Goal: Transaction & Acquisition: Purchase product/service

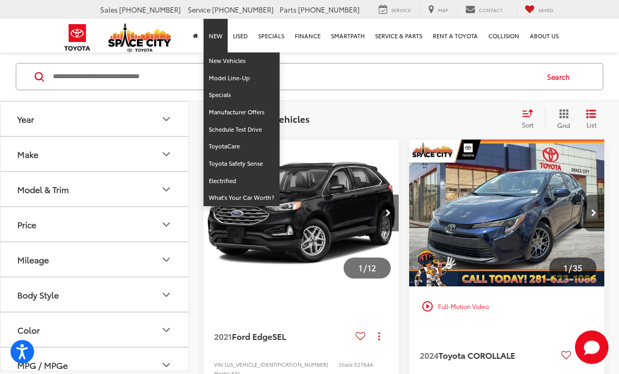
click at [83, 86] on input "Search by Make, Model, or Keyword" at bounding box center [295, 76] width 486 height 25
click at [214, 35] on link "New" at bounding box center [216, 36] width 24 height 34
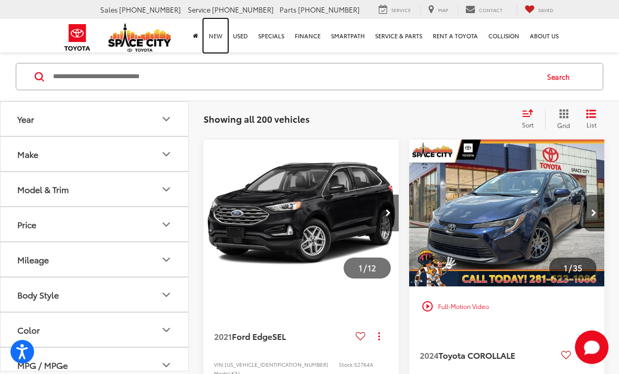
click at [213, 37] on link "New" at bounding box center [216, 36] width 24 height 34
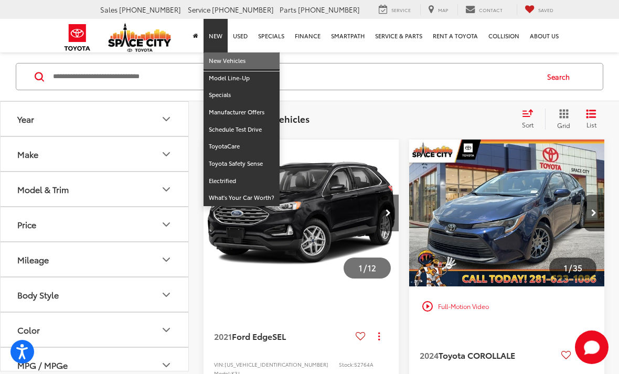
click at [217, 64] on link "New Vehicles" at bounding box center [242, 60] width 76 height 17
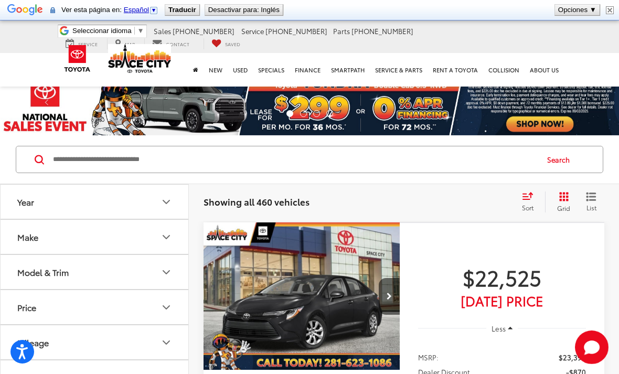
click at [88, 159] on input "Search by Make, Model, or Keyword" at bounding box center [295, 159] width 486 height 25
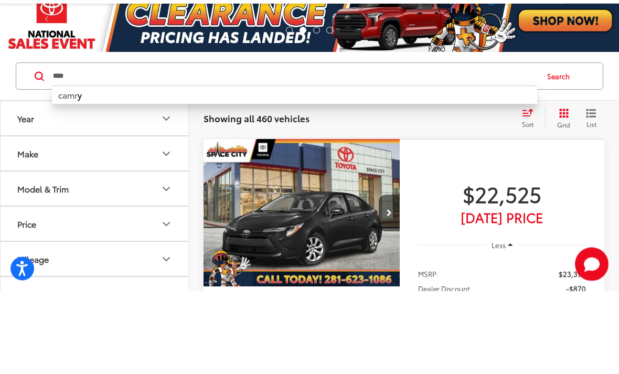
click at [64, 169] on li "camr y" at bounding box center [295, 178] width 486 height 18
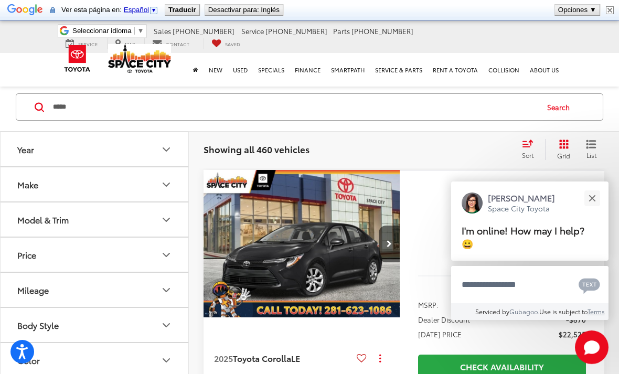
scroll to position [49, 0]
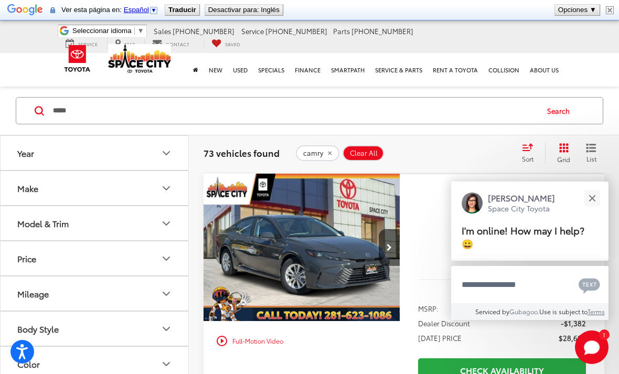
click at [597, 198] on button "Close" at bounding box center [592, 198] width 23 height 23
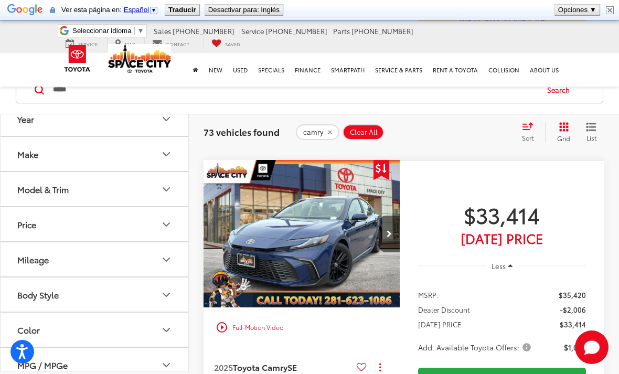
scroll to position [2905, 0]
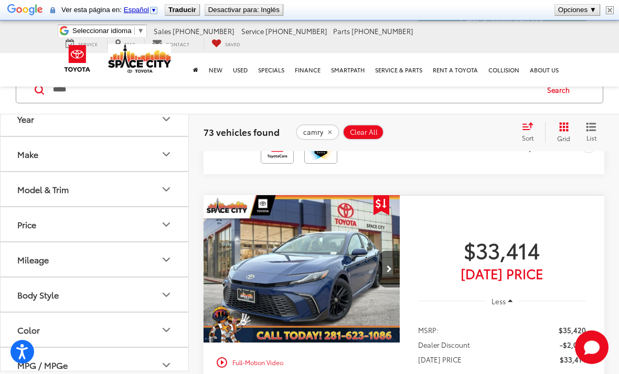
click at [89, 93] on input "*****" at bounding box center [295, 89] width 486 height 25
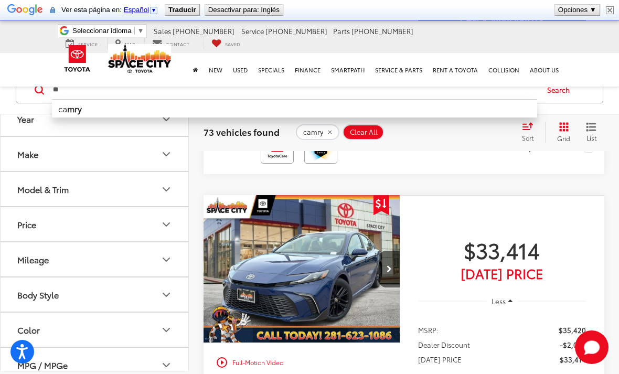
type input "*"
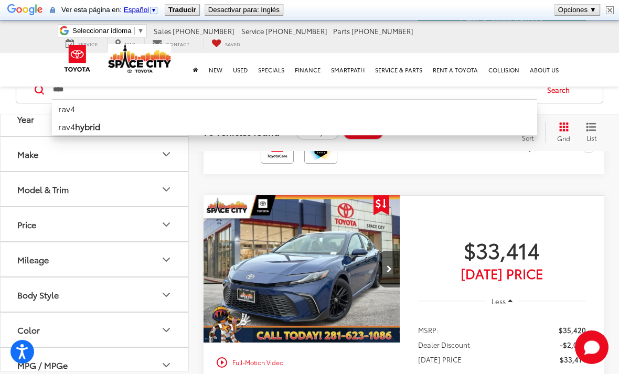
type input "****"
click at [557, 98] on button "Search" at bounding box center [561, 90] width 48 height 26
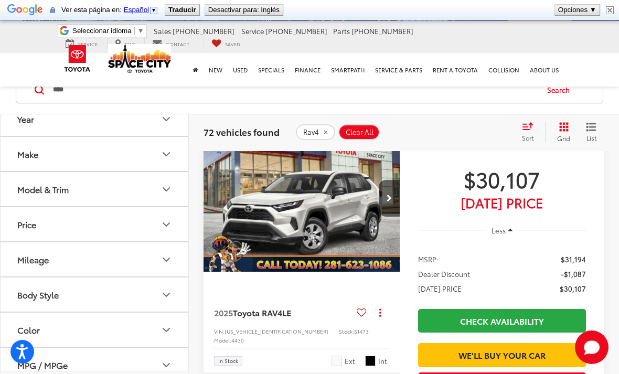
scroll to position [97, 0]
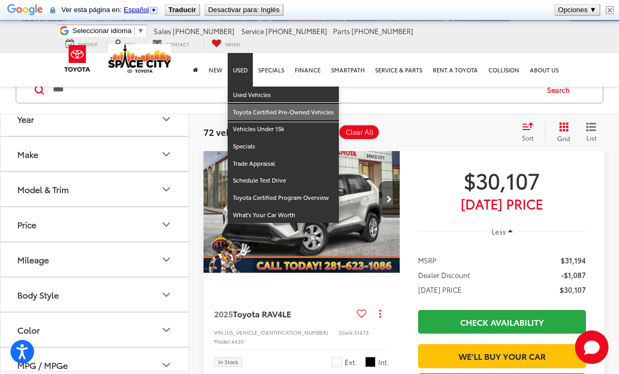
click at [238, 104] on link "Toyota Certified Pre-Owned Vehicles" at bounding box center [283, 112] width 111 height 17
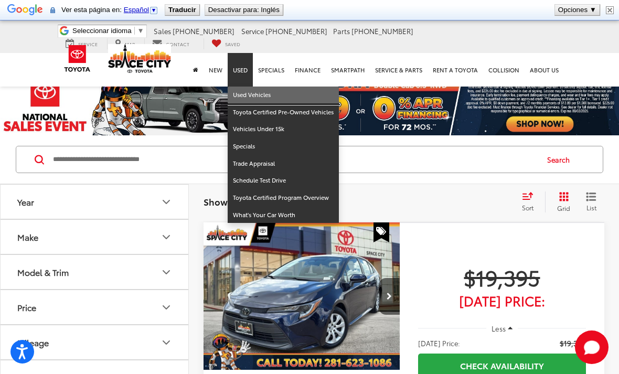
click at [243, 98] on link "Used Vehicles" at bounding box center [283, 95] width 111 height 17
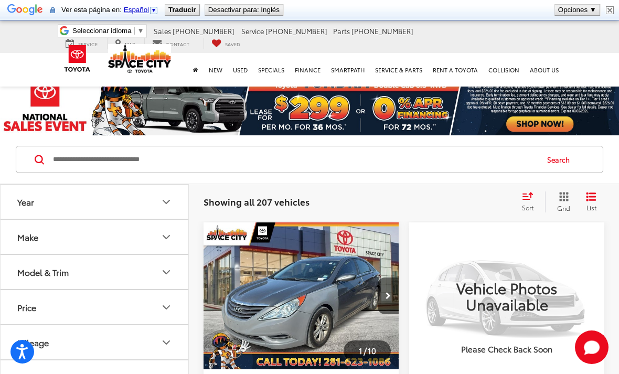
click at [2, 347] on button "Mileage" at bounding box center [95, 342] width 189 height 34
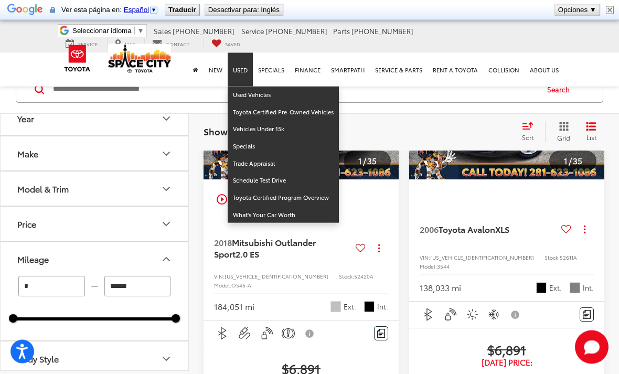
scroll to position [1292, 0]
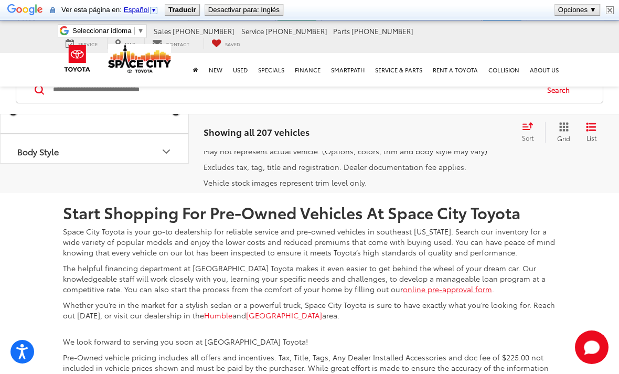
click at [415, 124] on link "2" at bounding box center [423, 115] width 16 height 19
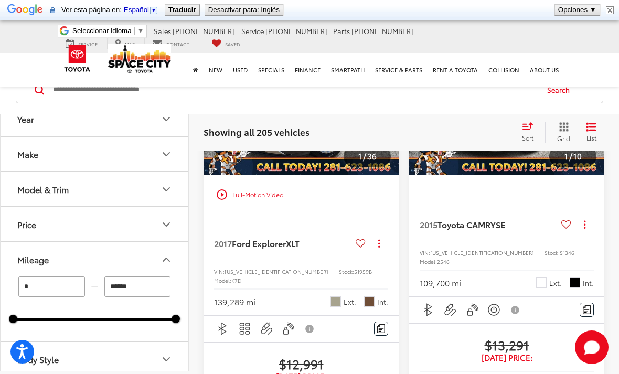
scroll to position [3033, 0]
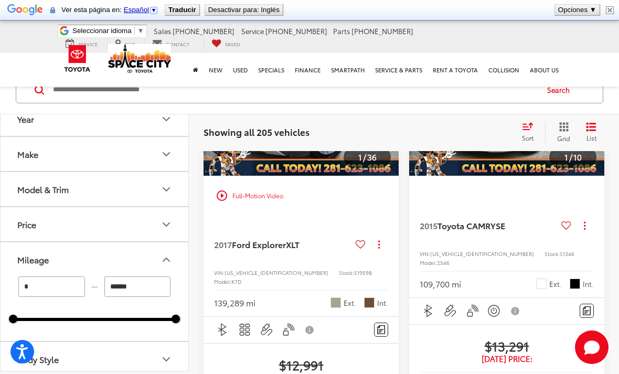
click at [339, 176] on img "2017 Ford Explorer XLT 0" at bounding box center [301, 102] width 197 height 147
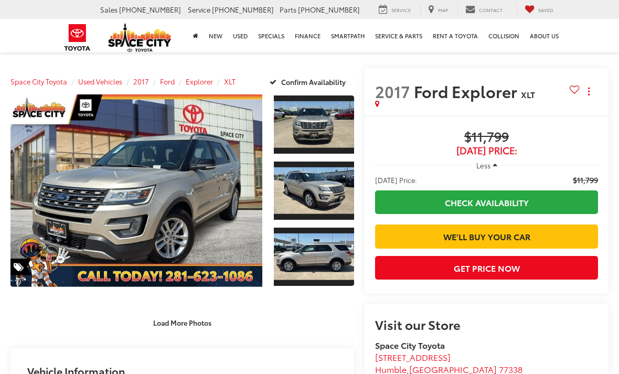
click at [322, 191] on link "Expand Photo 2" at bounding box center [314, 191] width 80 height 60
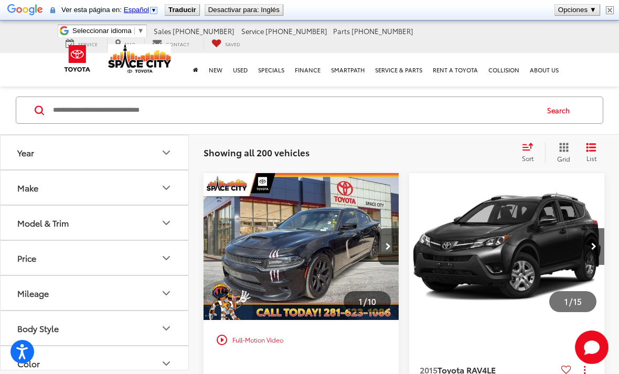
scroll to position [247, 0]
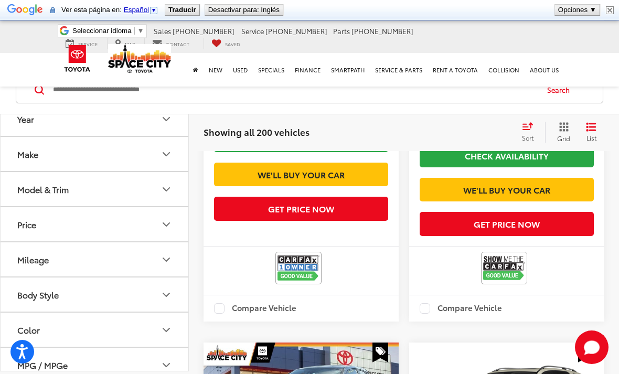
click at [110, 89] on input "Search by Make, Model, or Keyword" at bounding box center [295, 89] width 486 height 25
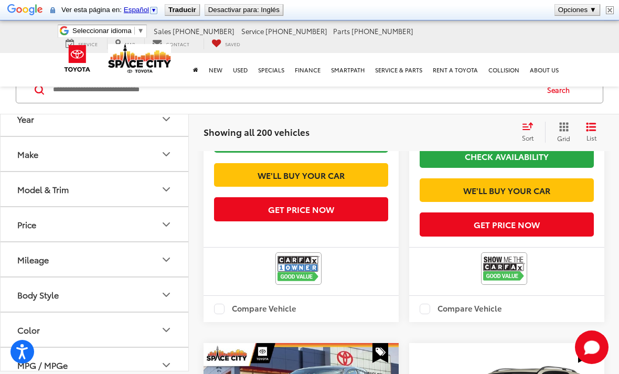
click at [94, 96] on input "Search by Make, Model, or Keyword" at bounding box center [295, 89] width 486 height 25
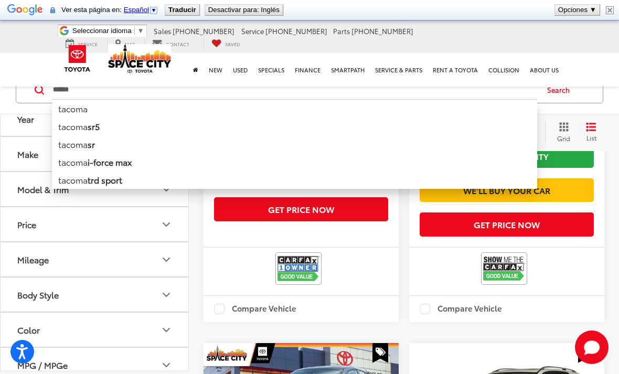
type input "******"
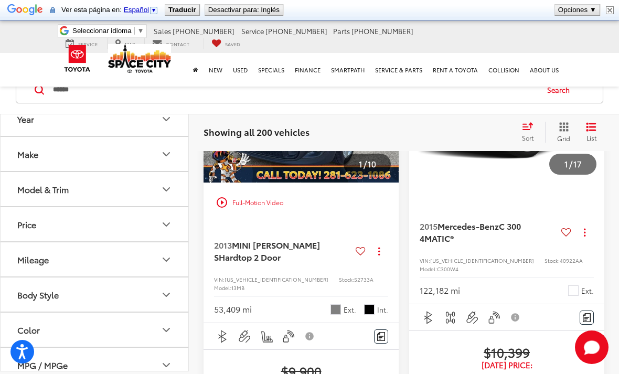
scroll to position [49, 0]
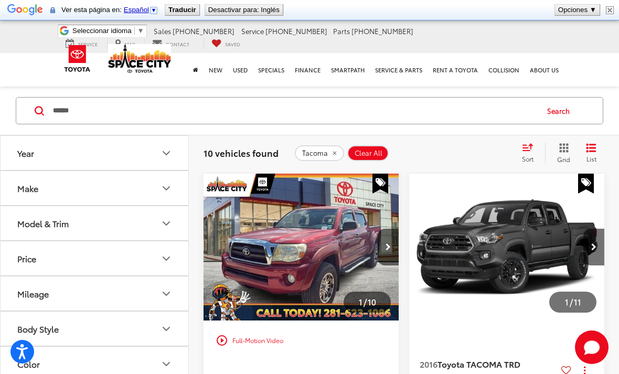
click at [554, 120] on button "Search" at bounding box center [561, 111] width 48 height 26
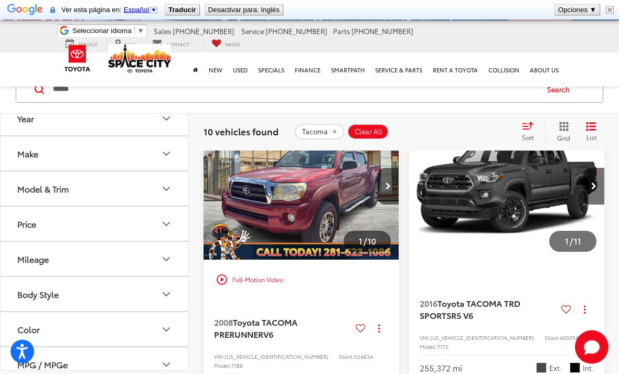
scroll to position [104, 0]
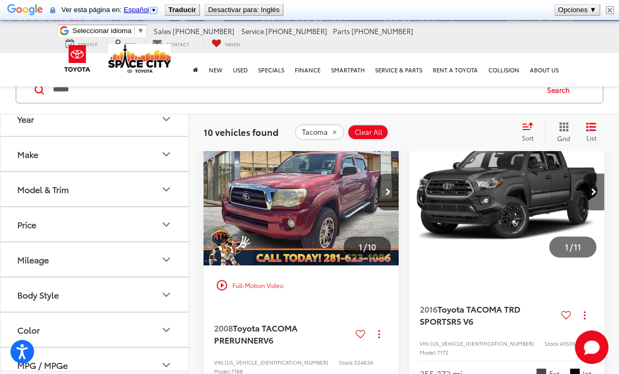
click at [281, 206] on img "2008 Toyota TACOMA PRERUNNER PreRunner V6 0" at bounding box center [301, 192] width 197 height 147
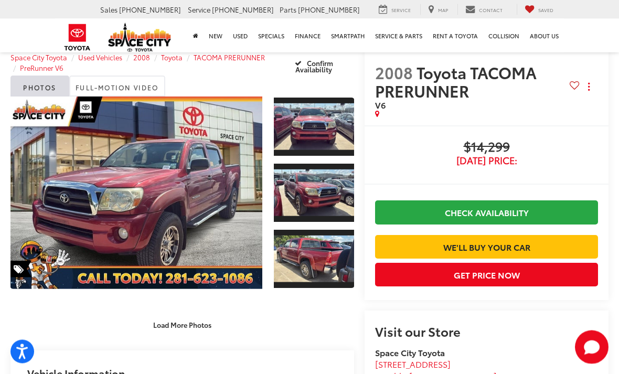
scroll to position [21, 0]
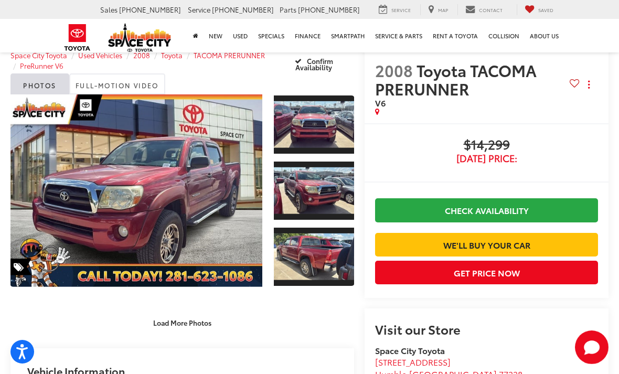
click at [323, 265] on link "Expand Photo 3" at bounding box center [314, 257] width 80 height 60
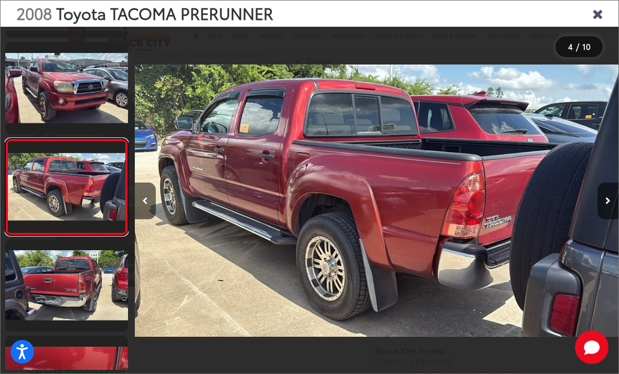
scroll to position [182, 0]
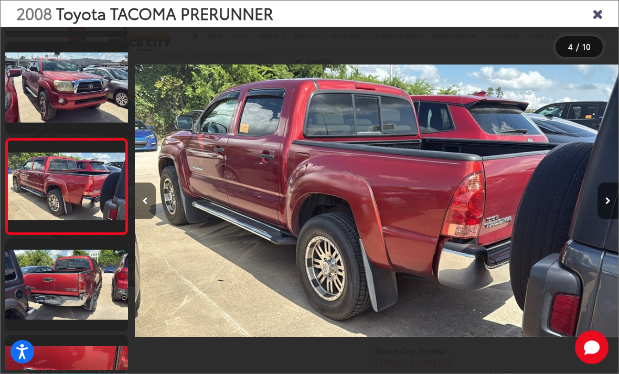
click at [99, 373] on link at bounding box center [66, 381] width 123 height 92
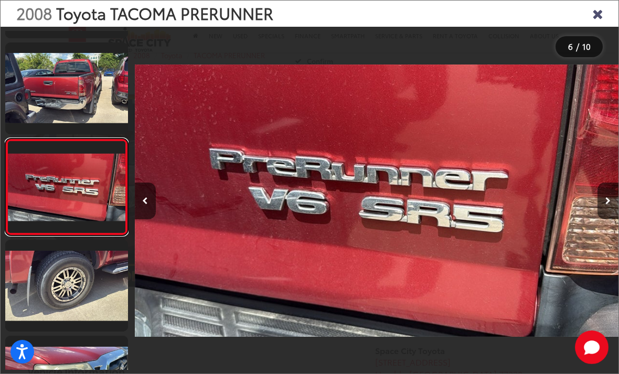
scroll to position [0, 0]
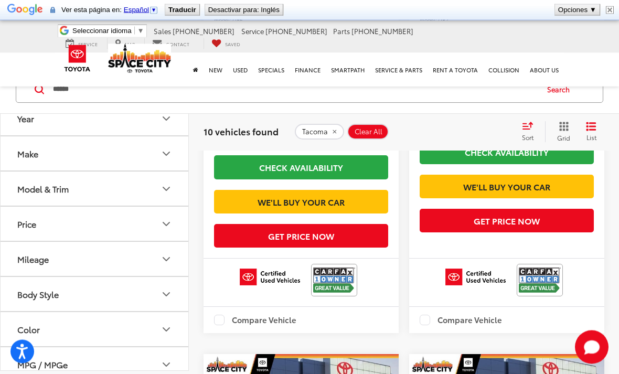
scroll to position [2168, 0]
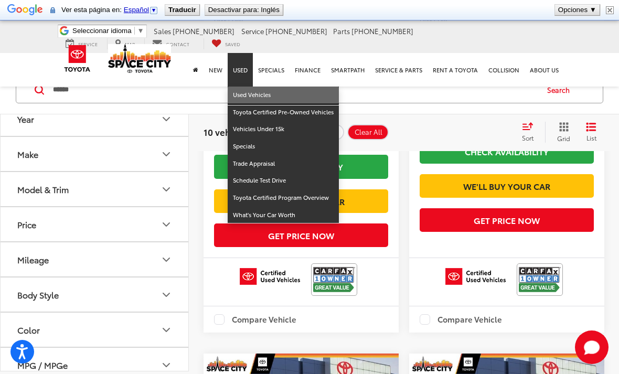
click at [244, 97] on link "Used Vehicles" at bounding box center [283, 95] width 111 height 17
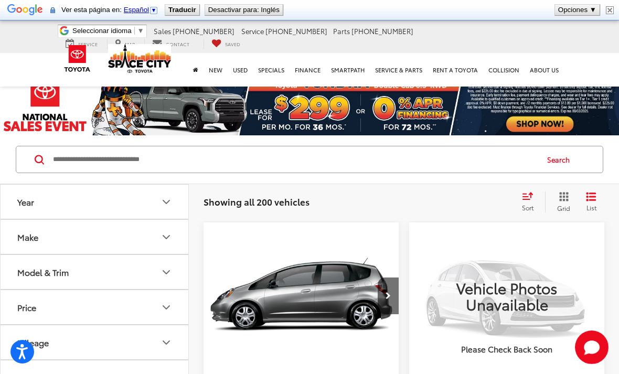
click at [78, 156] on input "Search by Make, Model, or Keyword" at bounding box center [295, 159] width 486 height 25
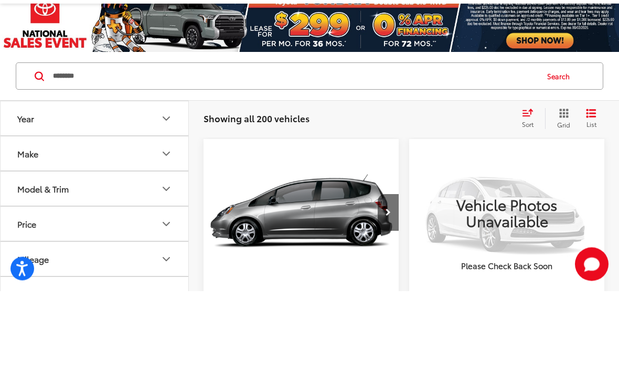
type input "********"
click at [557, 146] on button "Search" at bounding box center [561, 159] width 48 height 26
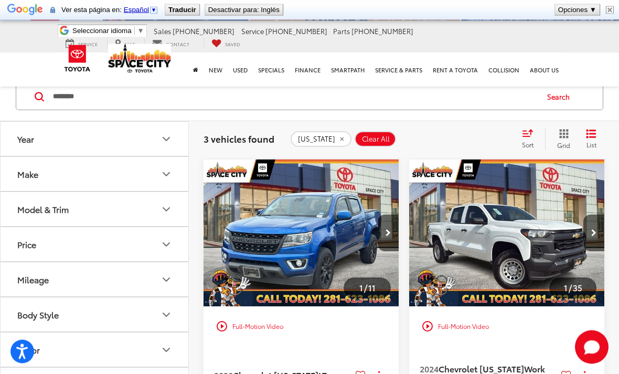
scroll to position [59, 0]
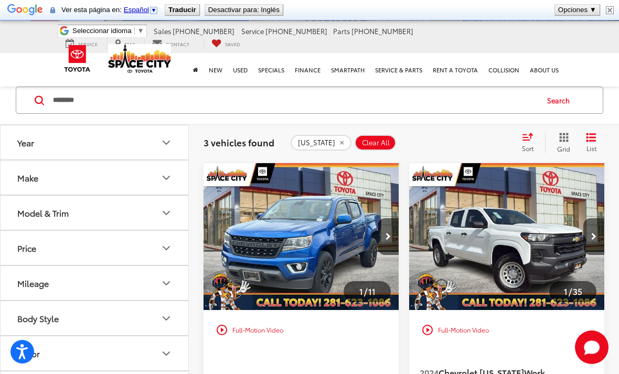
click at [283, 243] on img "2020 Chevrolet Colorado LT 0" at bounding box center [301, 236] width 197 height 147
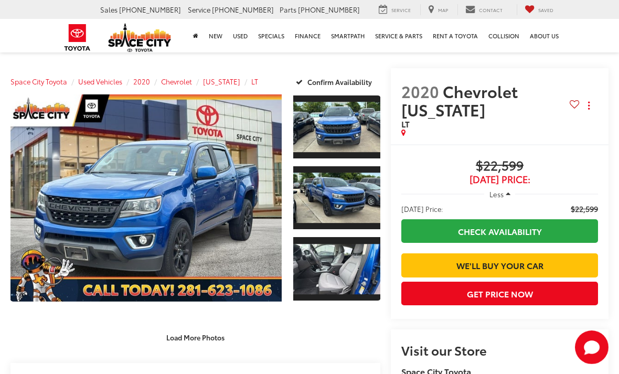
click at [326, 204] on link "Expand Photo 2" at bounding box center [336, 197] width 87 height 65
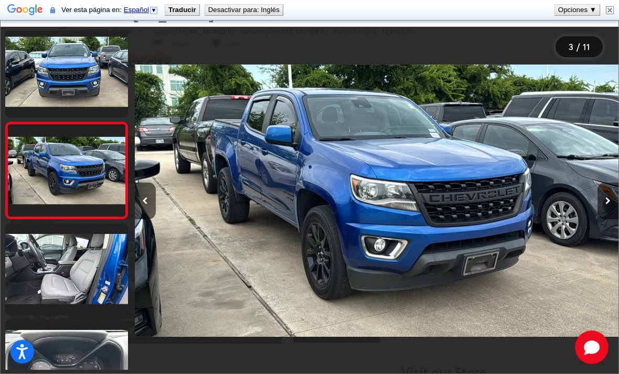
click at [86, 283] on link at bounding box center [66, 270] width 123 height 92
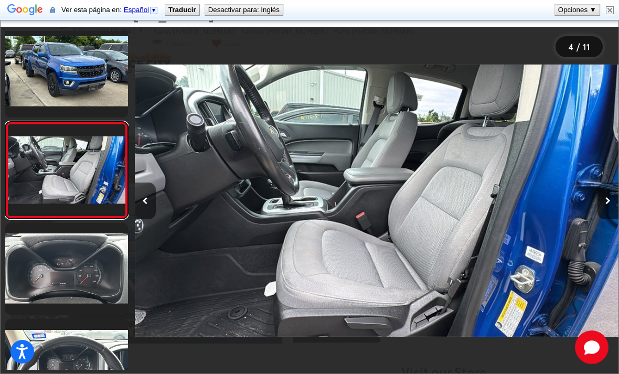
scroll to position [0, 1452]
click at [78, 287] on link at bounding box center [66, 269] width 123 height 92
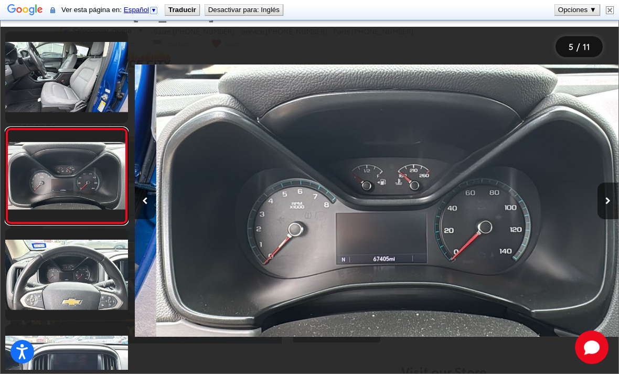
scroll to position [0, 1937]
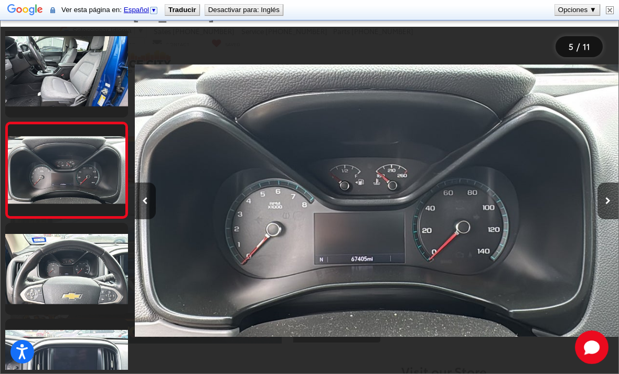
click at [75, 286] on link at bounding box center [66, 269] width 123 height 92
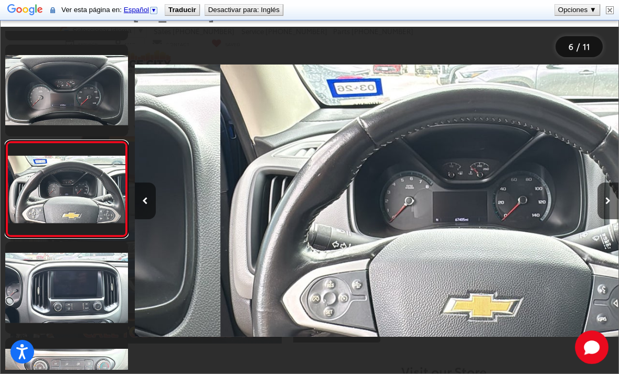
scroll to position [0, 2421]
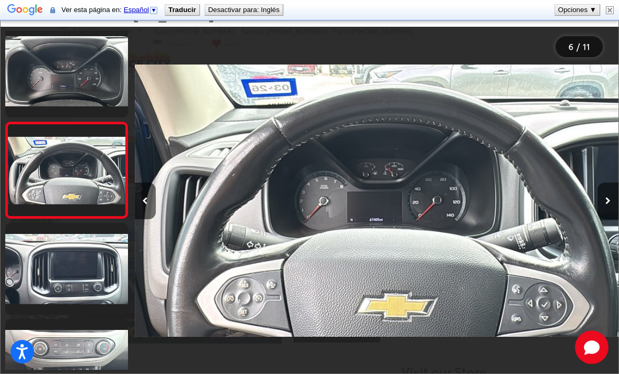
click at [75, 277] on link at bounding box center [66, 269] width 123 height 92
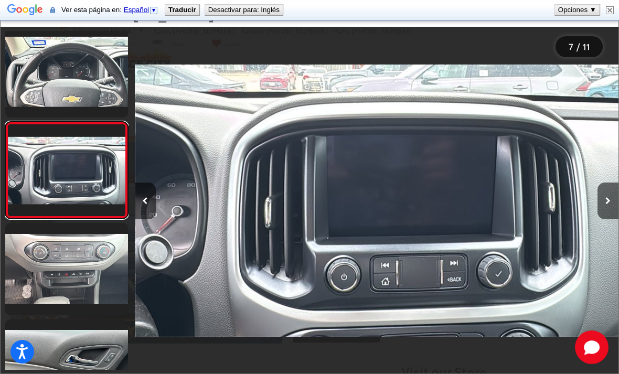
scroll to position [0, 2905]
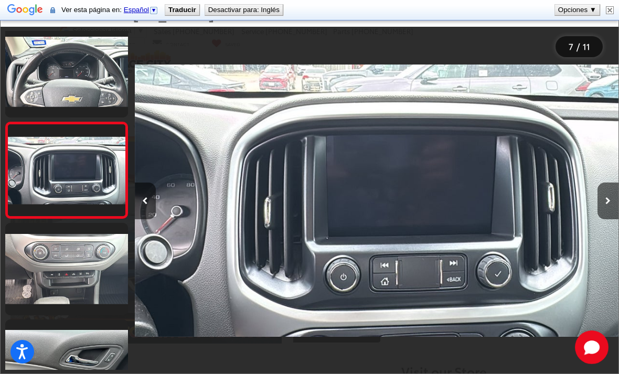
click at [71, 284] on link at bounding box center [66, 269] width 123 height 92
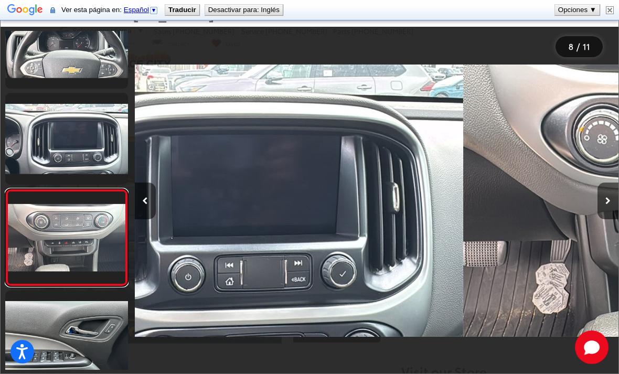
scroll to position [0, 0]
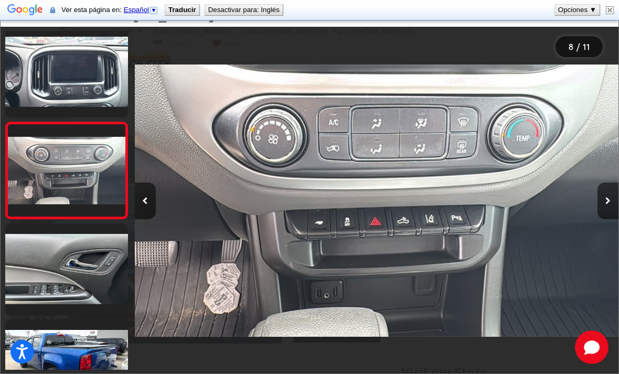
click at [66, 286] on link at bounding box center [66, 270] width 123 height 92
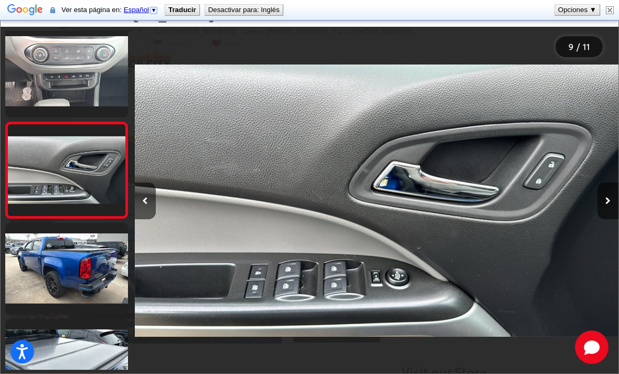
click at [70, 280] on link at bounding box center [66, 269] width 123 height 92
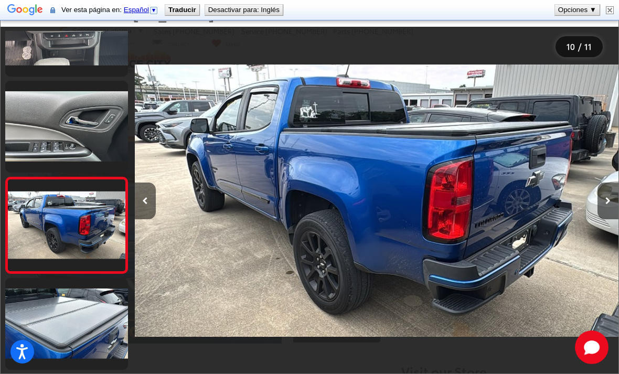
click at [64, 319] on link at bounding box center [66, 324] width 123 height 92
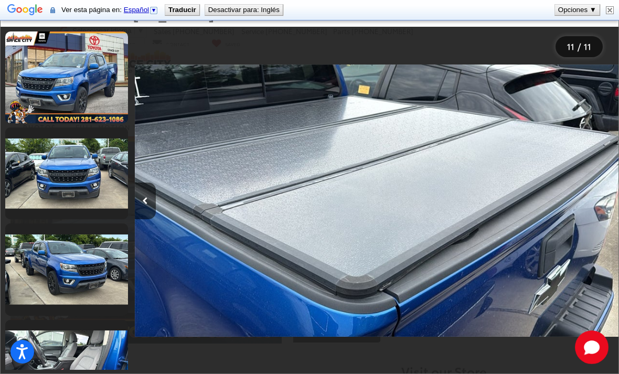
click at [61, 266] on link at bounding box center [66, 270] width 123 height 92
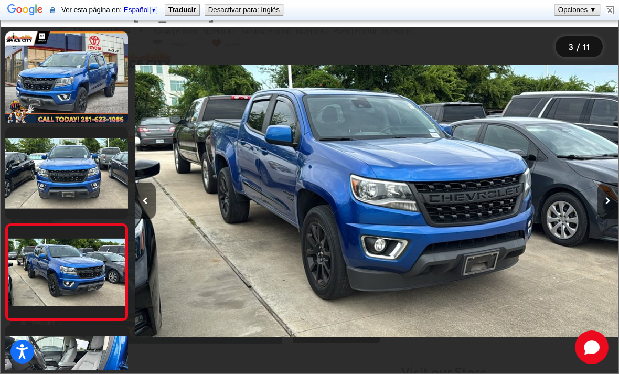
click at [76, 173] on link at bounding box center [66, 174] width 123 height 92
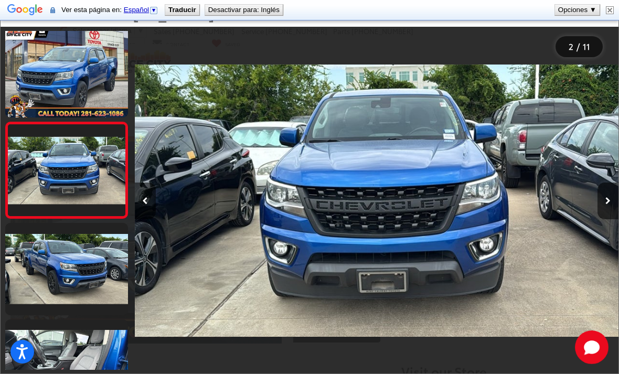
click at [63, 78] on link at bounding box center [66, 72] width 123 height 92
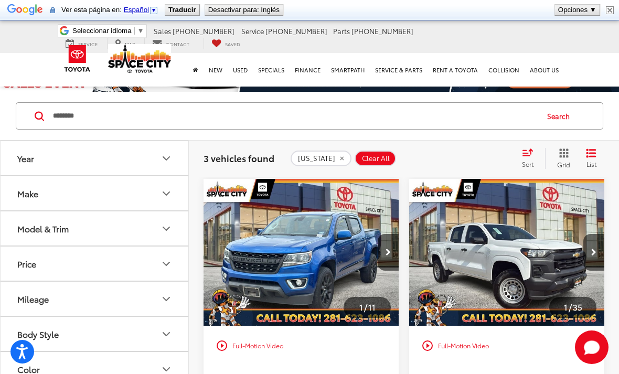
scroll to position [43, 0]
